Goal: Find specific page/section: Find specific page/section

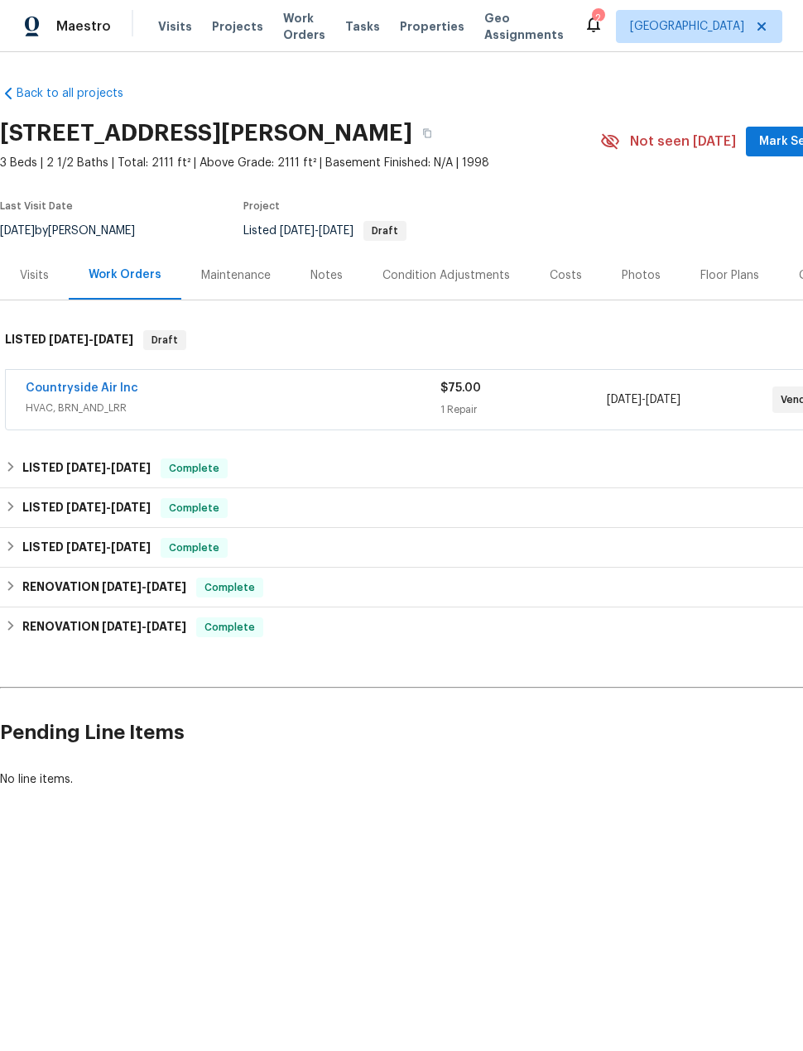
click at [238, 13] on div "Visits Projects Work Orders Tasks Properties Geo Assignments" at bounding box center [370, 26] width 425 height 33
click at [238, 25] on span "Projects" at bounding box center [237, 26] width 51 height 17
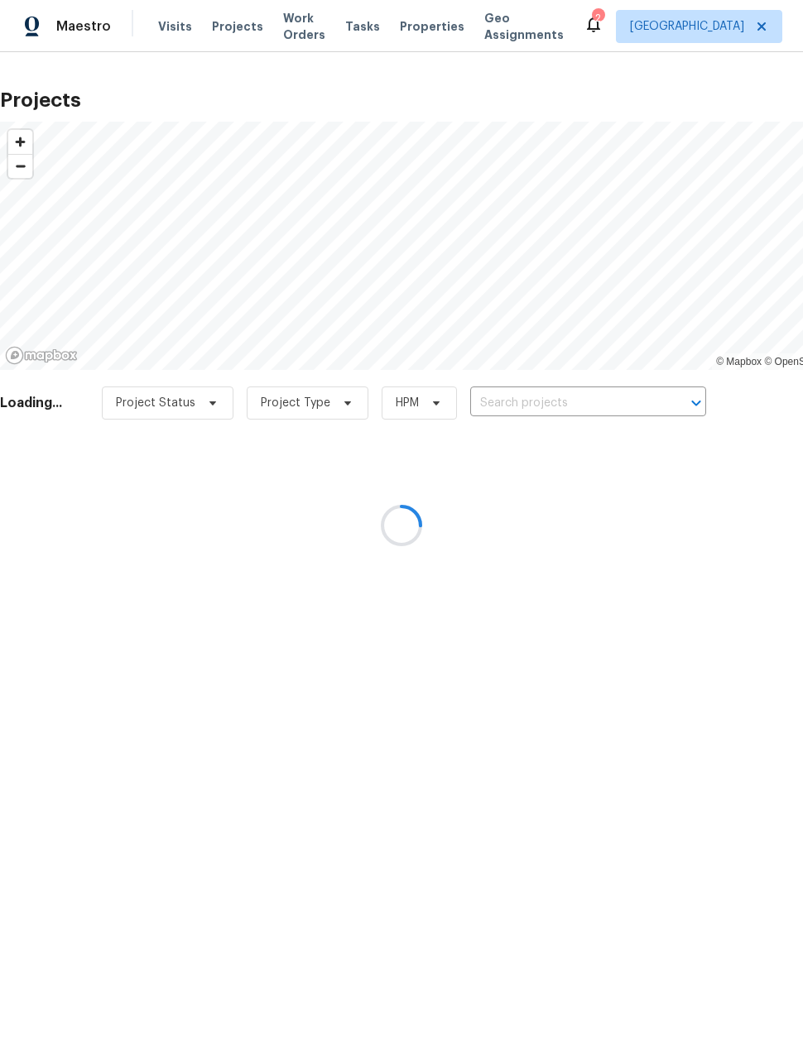
click at [602, 409] on div at bounding box center [401, 525] width 803 height 1051
click at [602, 408] on div at bounding box center [401, 525] width 803 height 1051
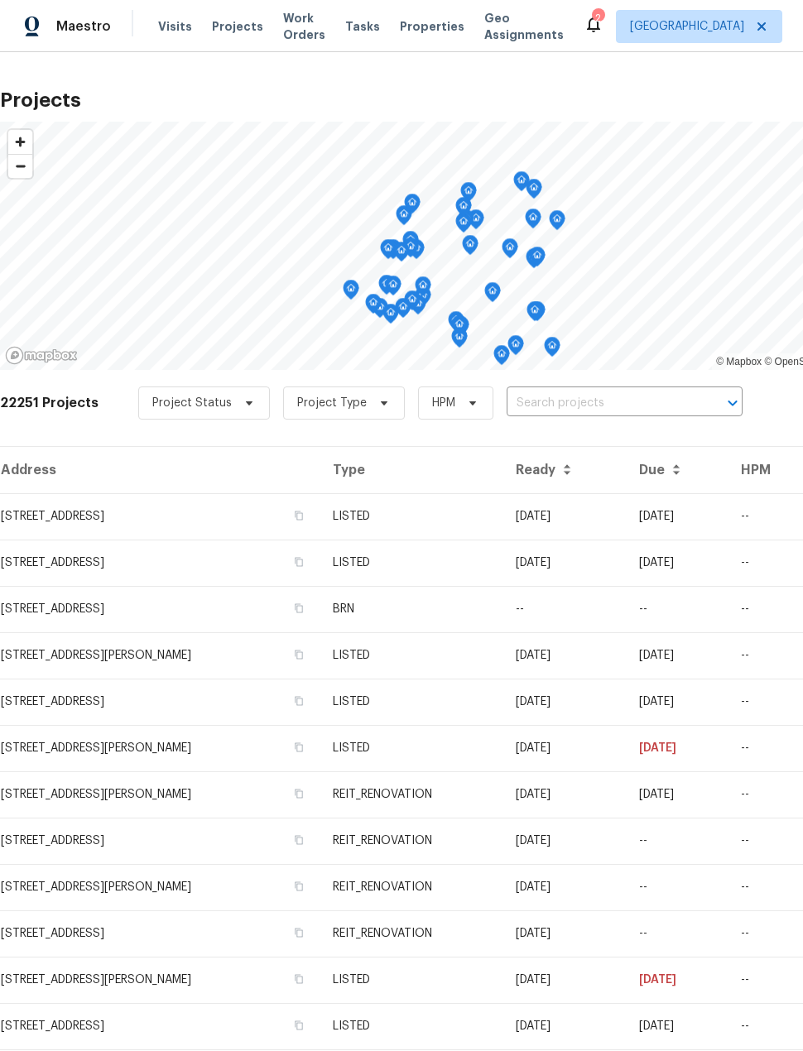
click at [623, 400] on input "text" at bounding box center [600, 403] width 189 height 26
type input "3231"
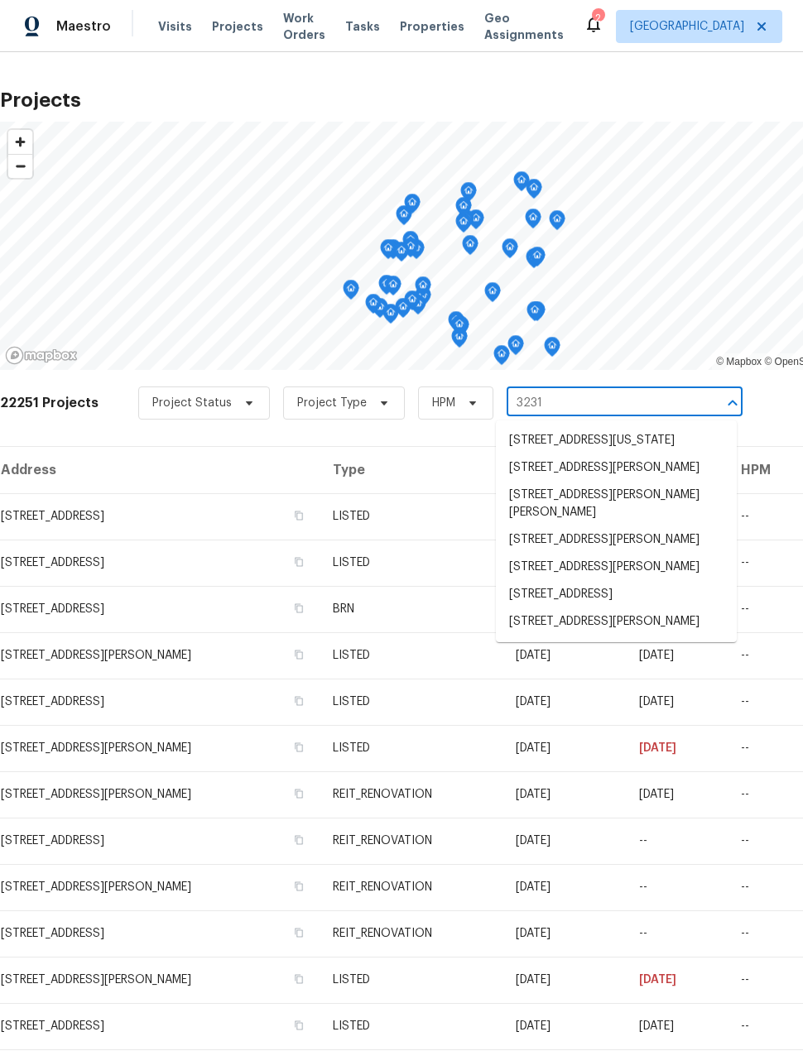
click at [689, 608] on li "[STREET_ADDRESS]" at bounding box center [616, 594] width 241 height 27
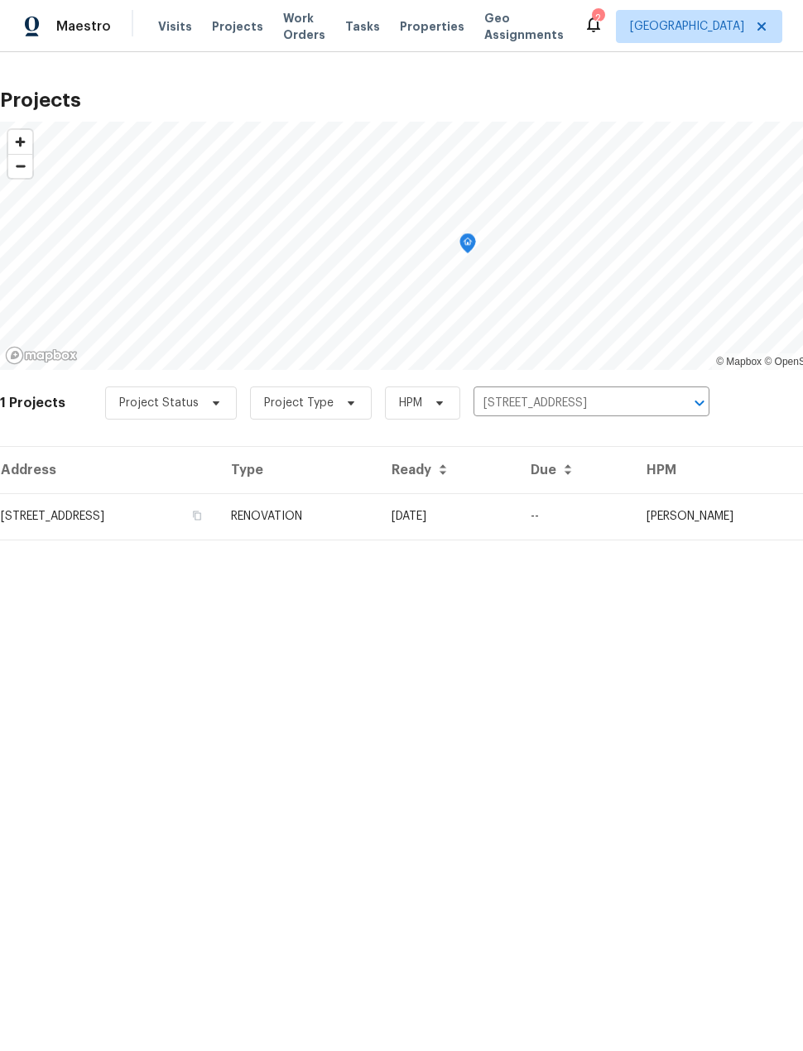
click at [49, 519] on td "[STREET_ADDRESS]" at bounding box center [109, 516] width 218 height 46
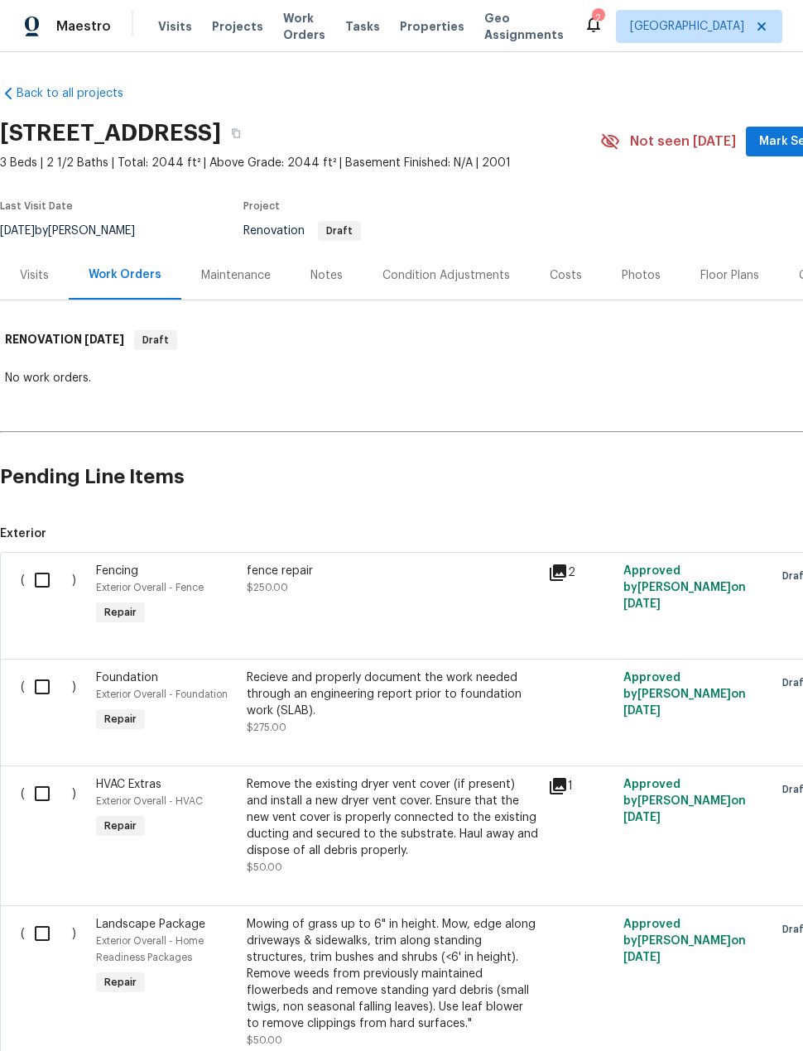
click at [324, 290] on div "Notes" at bounding box center [326, 275] width 72 height 49
